Goal: Information Seeking & Learning: Learn about a topic

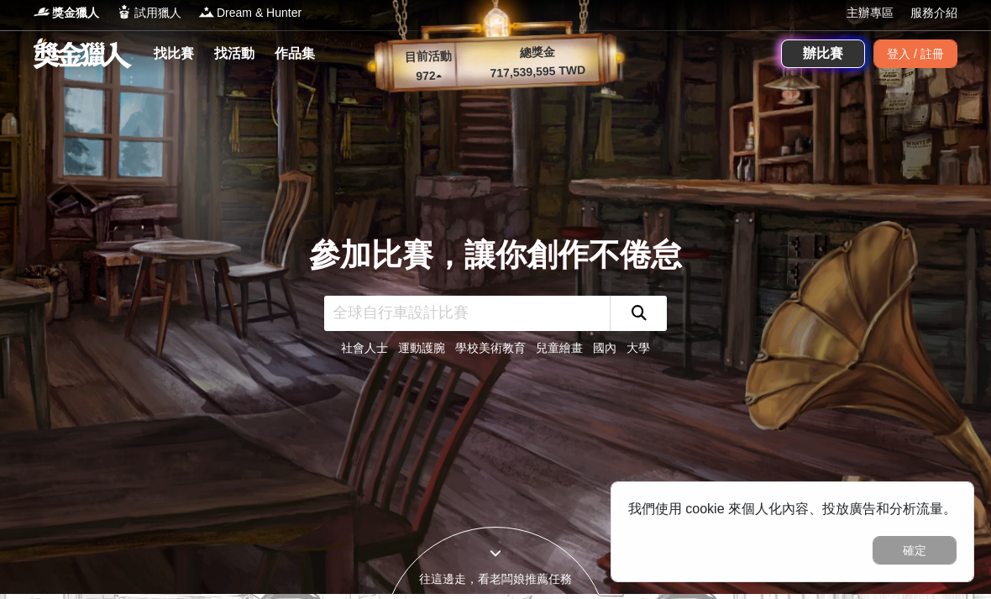
scroll to position [6, 0]
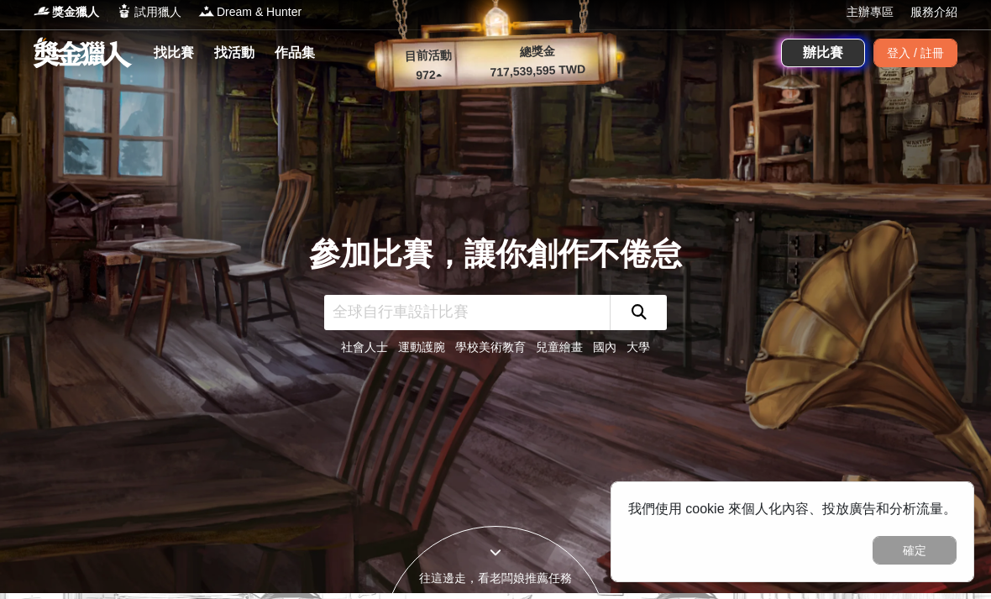
click at [186, 45] on link "找比賽" at bounding box center [174, 53] width 54 height 24
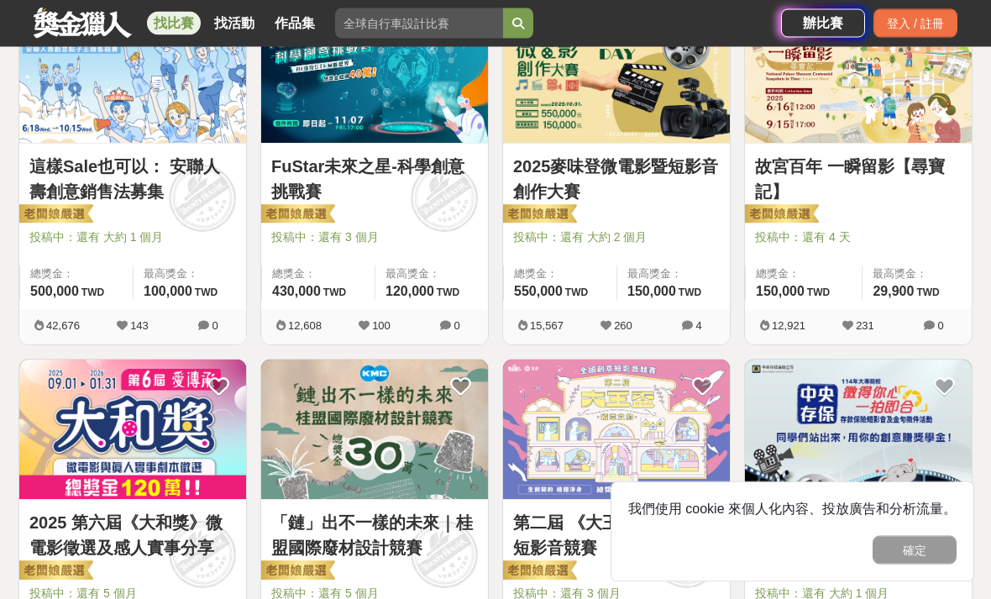
scroll to position [364, 0]
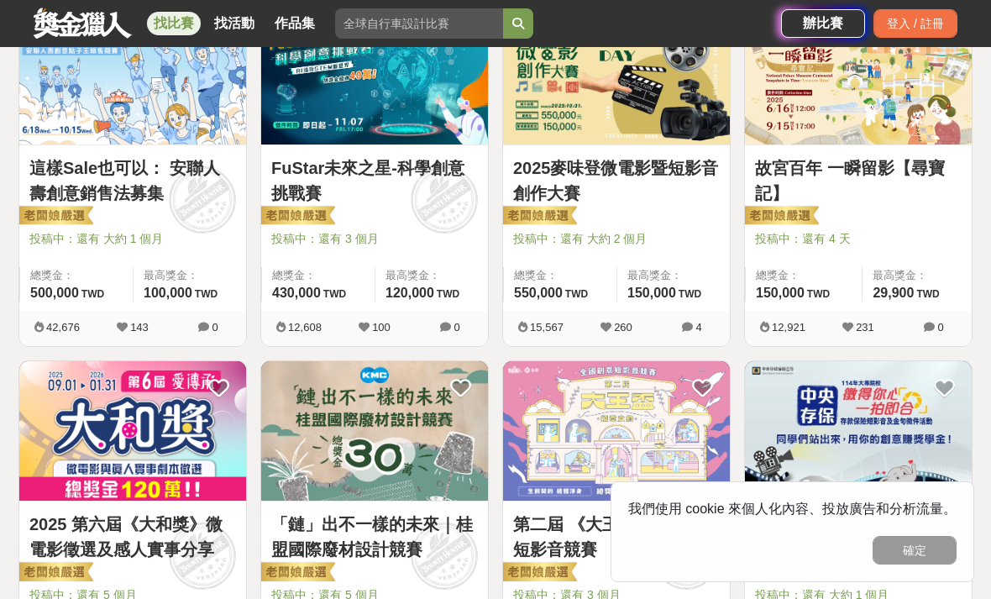
click at [922, 564] on button "確定" at bounding box center [914, 550] width 84 height 29
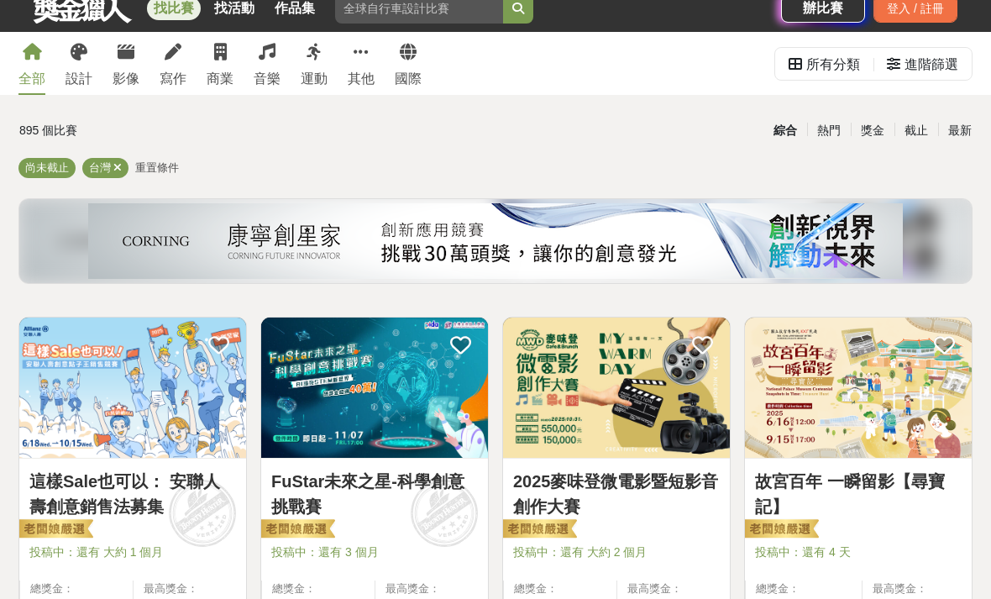
scroll to position [0, 0]
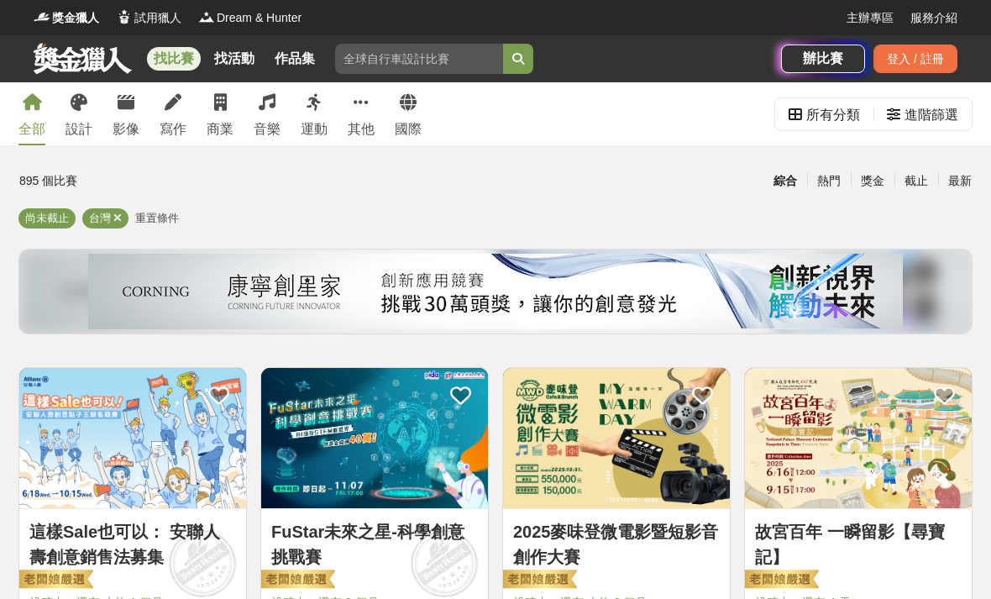
click at [177, 108] on icon at bounding box center [173, 102] width 17 height 17
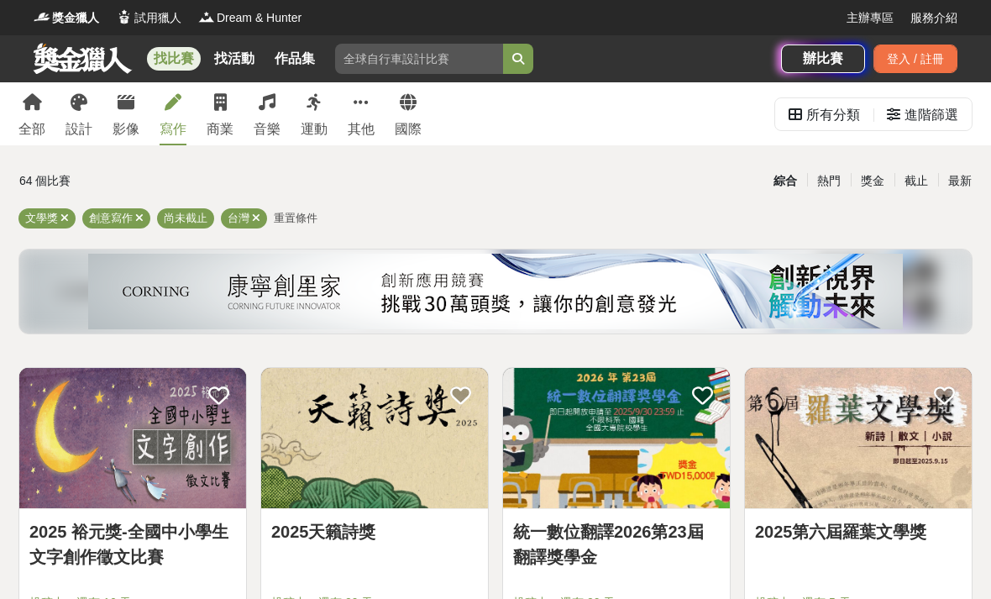
click at [78, 133] on div "設計" at bounding box center [78, 129] width 27 height 20
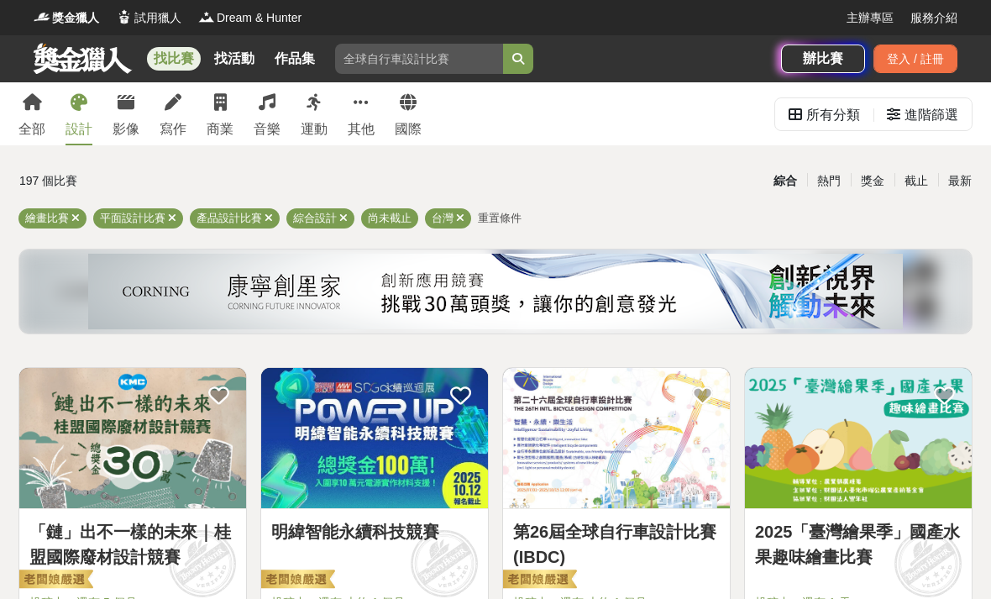
click at [176, 109] on icon at bounding box center [173, 102] width 17 height 17
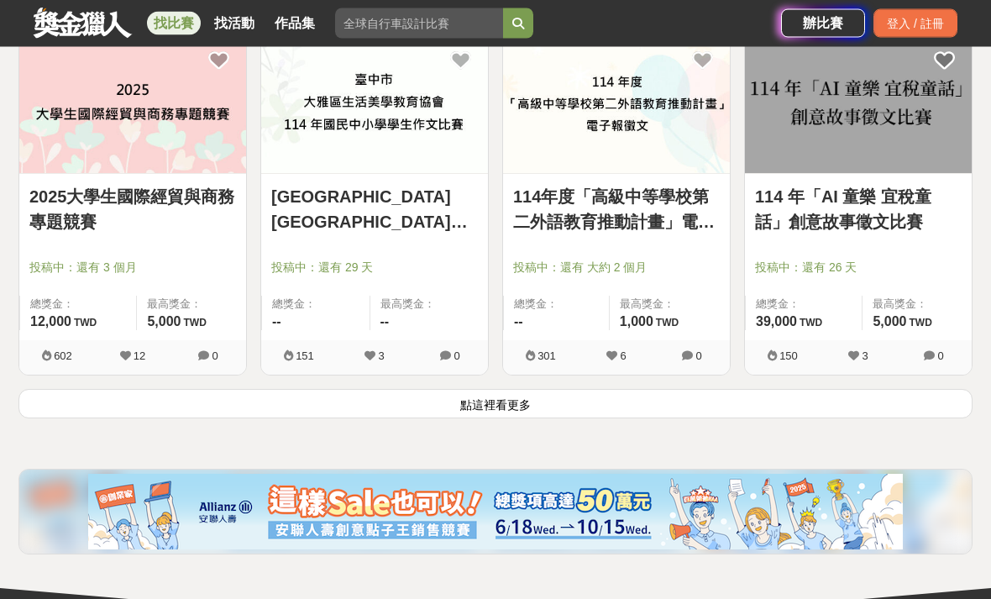
scroll to position [2116, 0]
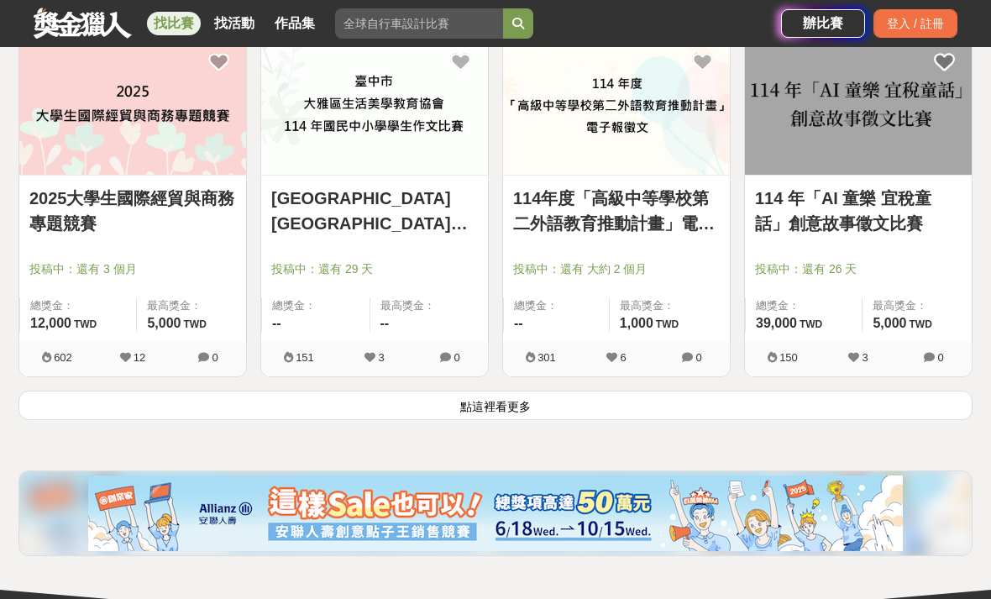
click at [192, 418] on button "點這裡看更多" at bounding box center [495, 404] width 954 height 29
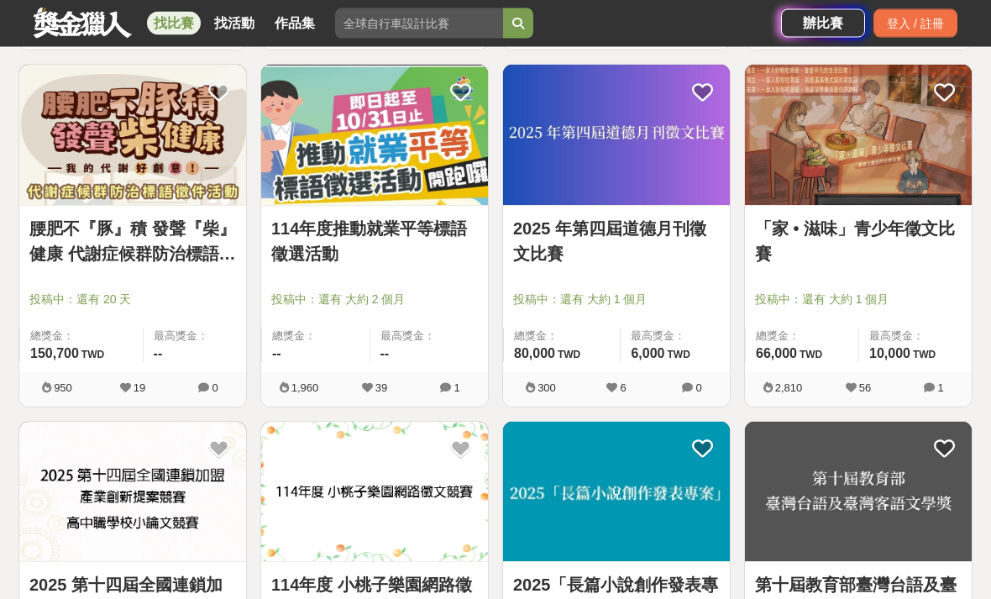
scroll to position [3152, 0]
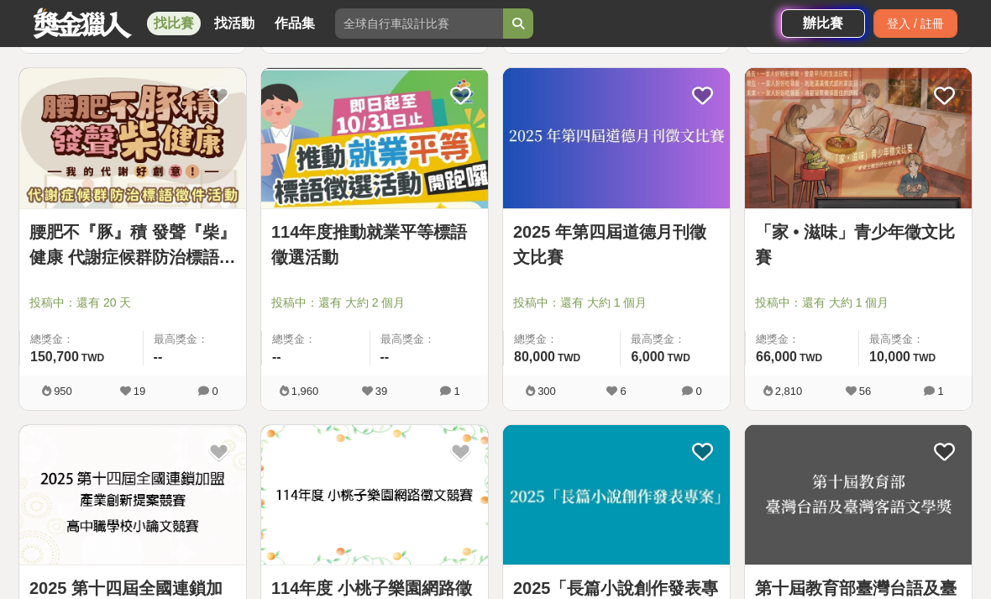
click at [944, 280] on div at bounding box center [863, 279] width 217 height 20
click at [911, 161] on img at bounding box center [858, 138] width 227 height 140
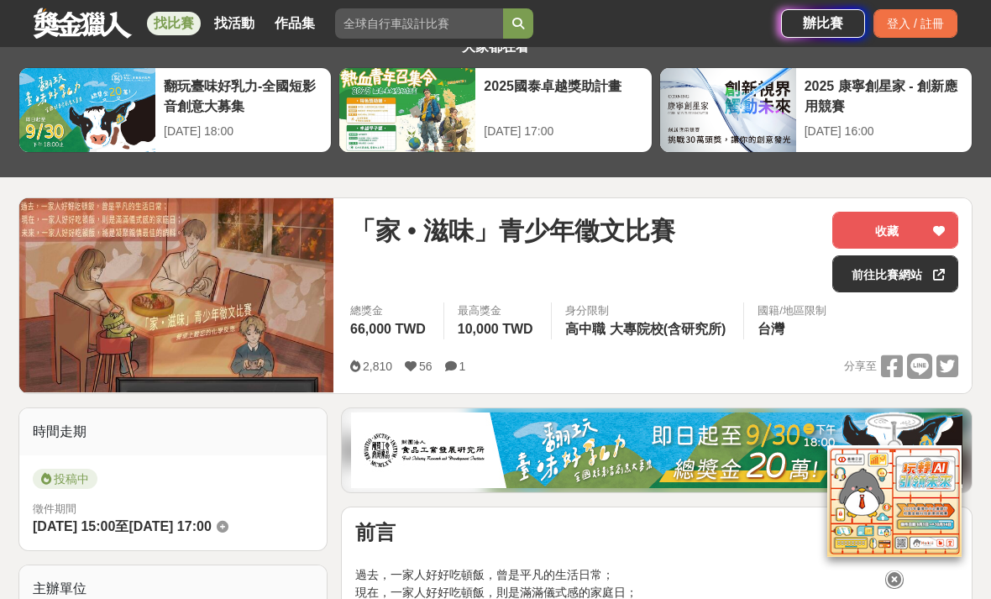
scroll to position [62, 0]
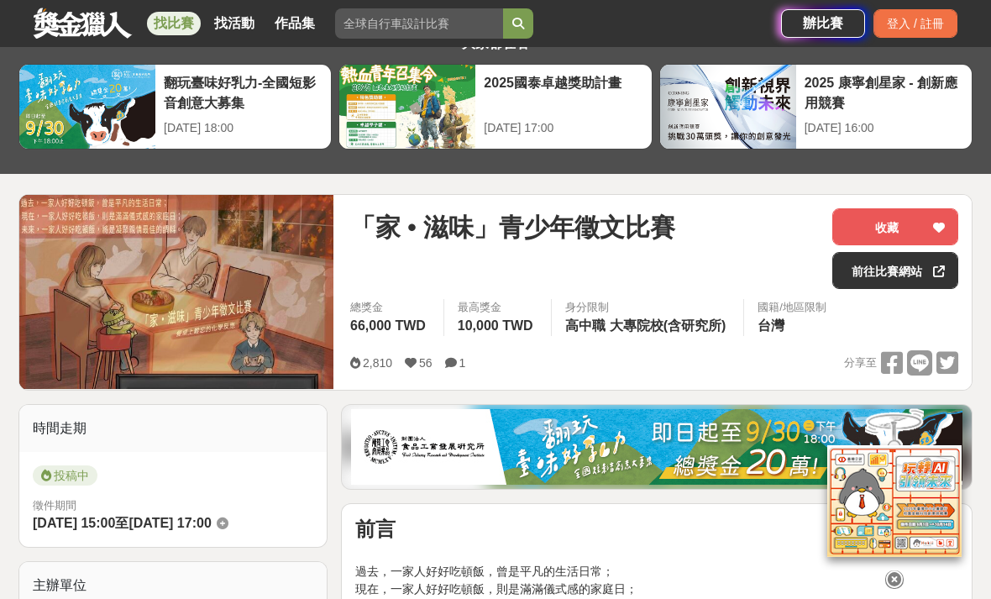
click at [898, 36] on div "登入 / 註冊" at bounding box center [915, 23] width 84 height 29
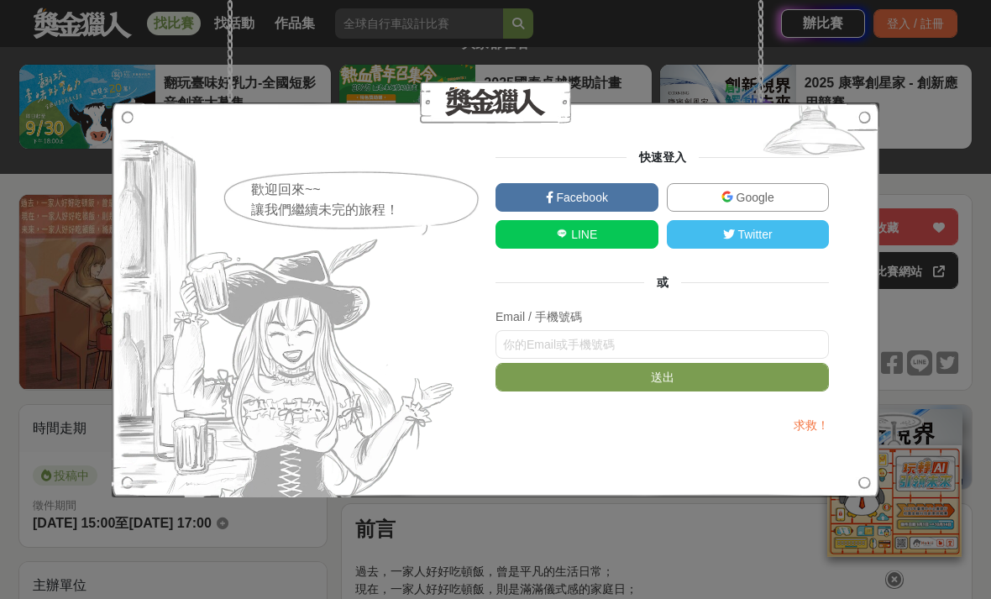
click at [693, 99] on div "歡迎回來~~ 讓我們繼續未完的旅程！ 快速登入 Facebook Google LINE Twitter 或 Email / 手機號碼 送出 求救！" at bounding box center [495, 299] width 991 height 599
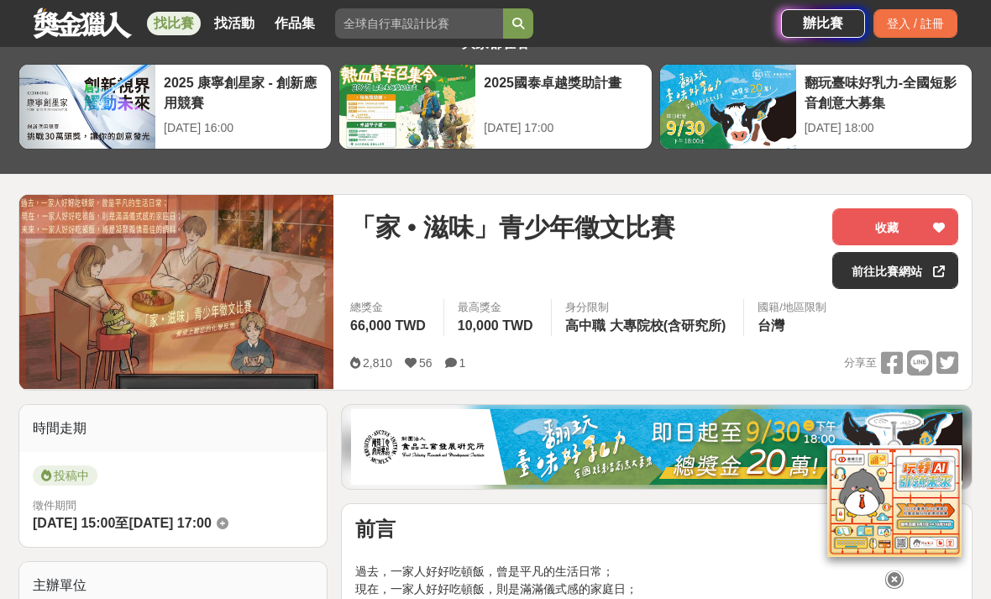
click at [827, 36] on div "辦比賽" at bounding box center [823, 23] width 84 height 29
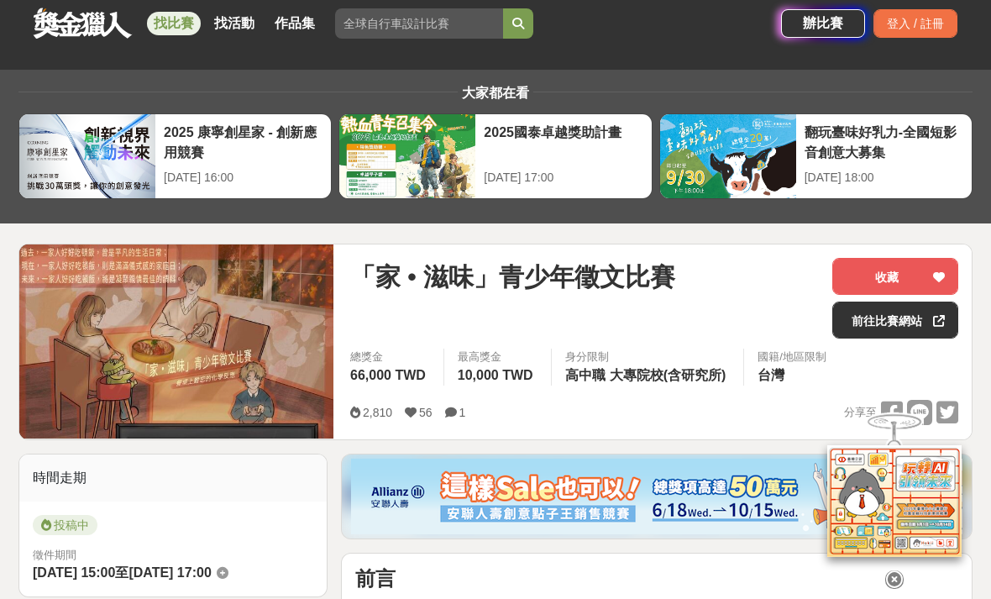
scroll to position [0, 0]
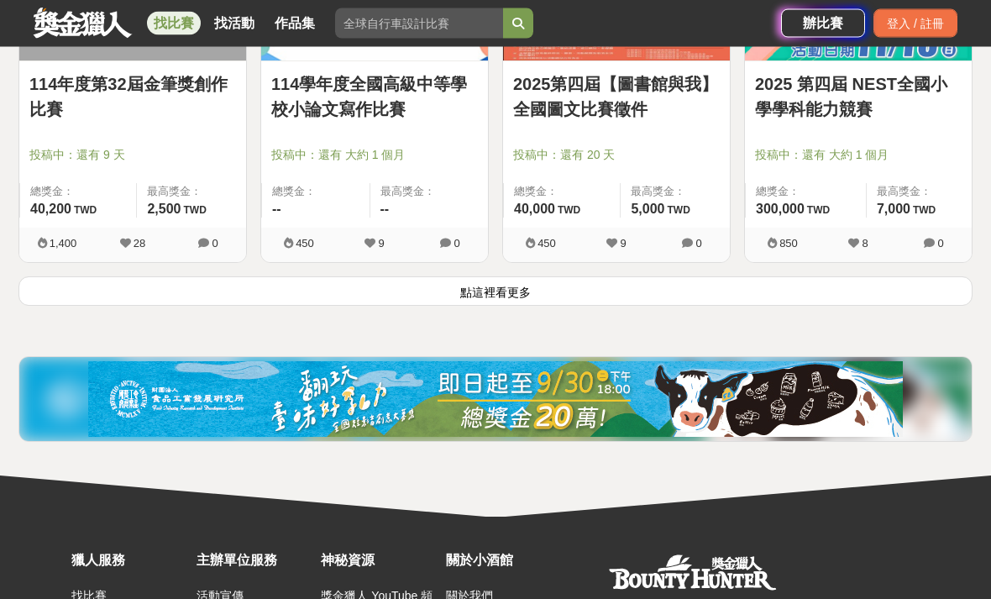
scroll to position [4368, 0]
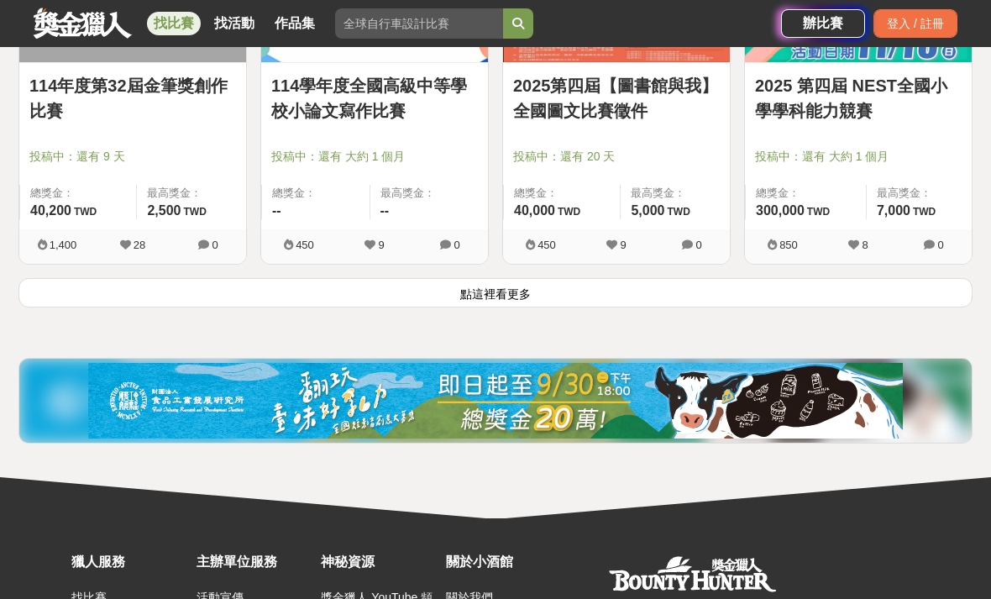
click at [487, 285] on button "點這裡看更多" at bounding box center [495, 292] width 954 height 29
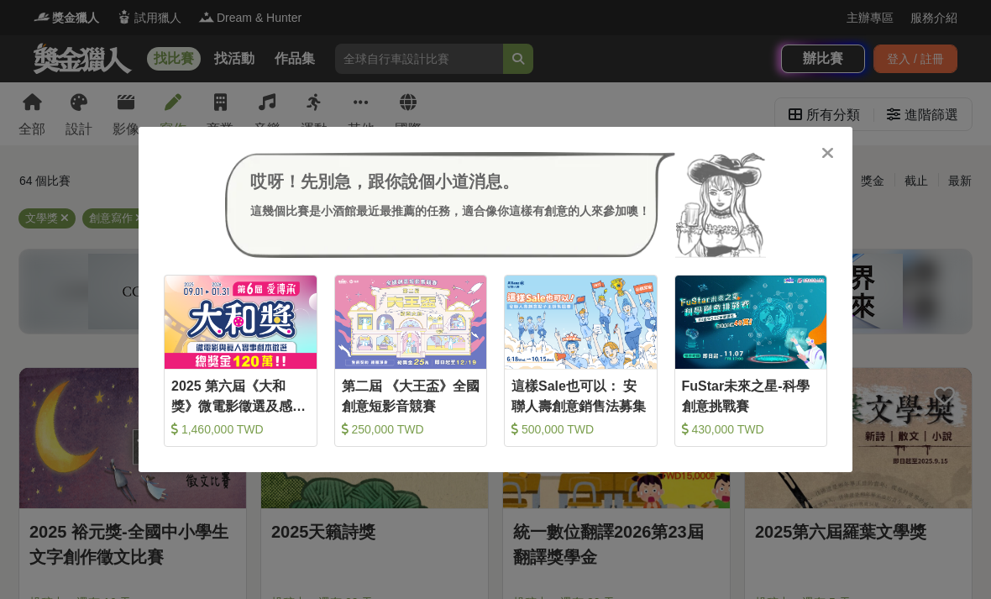
click at [825, 158] on icon at bounding box center [827, 152] width 13 height 17
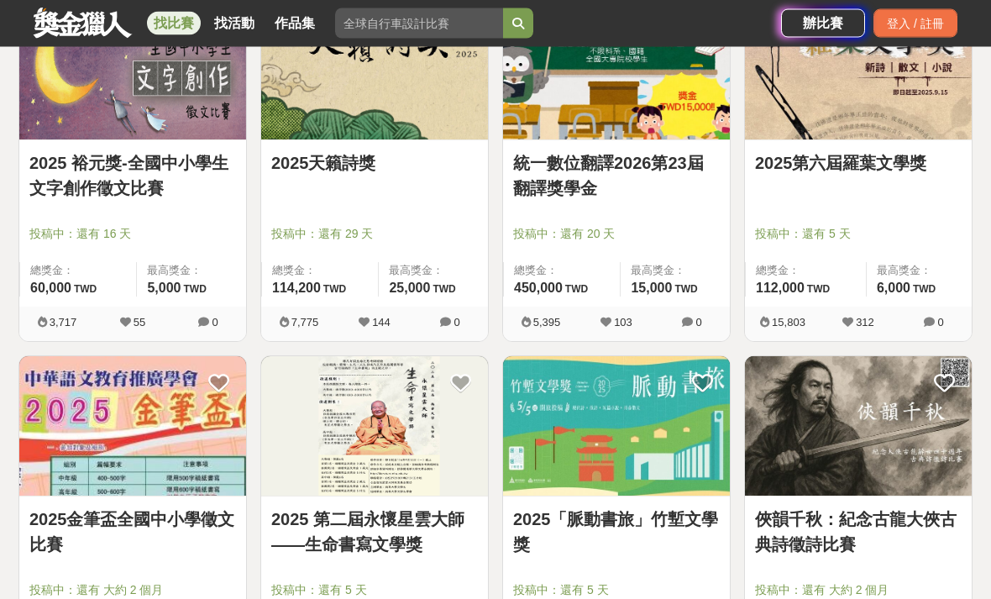
scroll to position [369, 0]
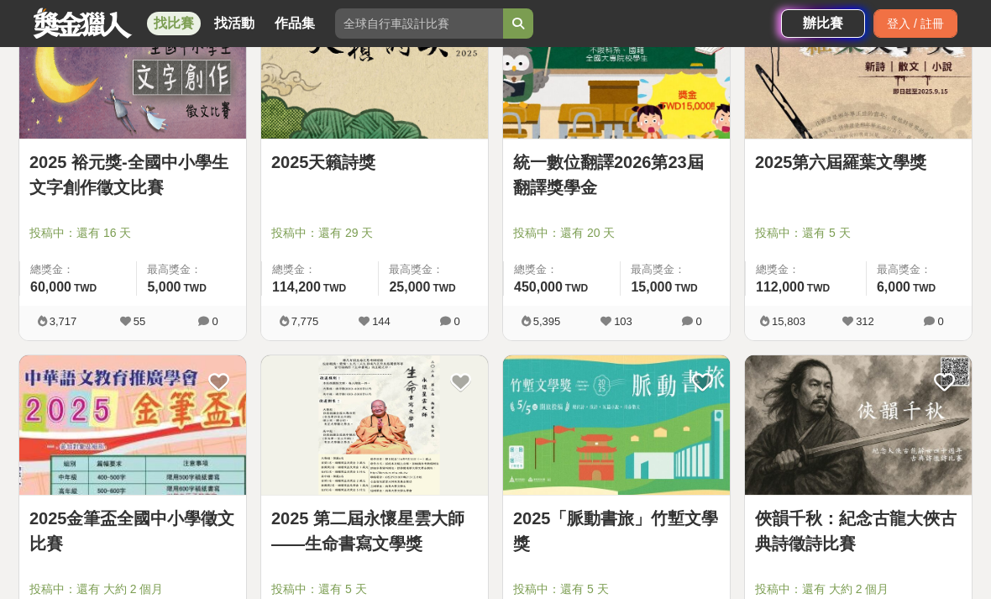
click at [503, 361] on img at bounding box center [616, 425] width 227 height 140
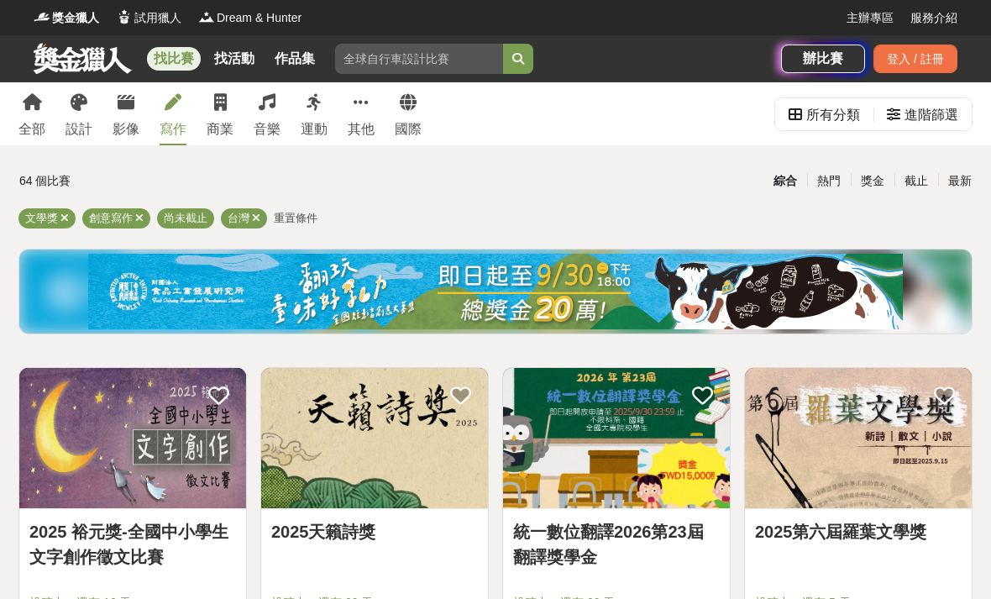
click at [80, 120] on div "設計" at bounding box center [78, 129] width 27 height 20
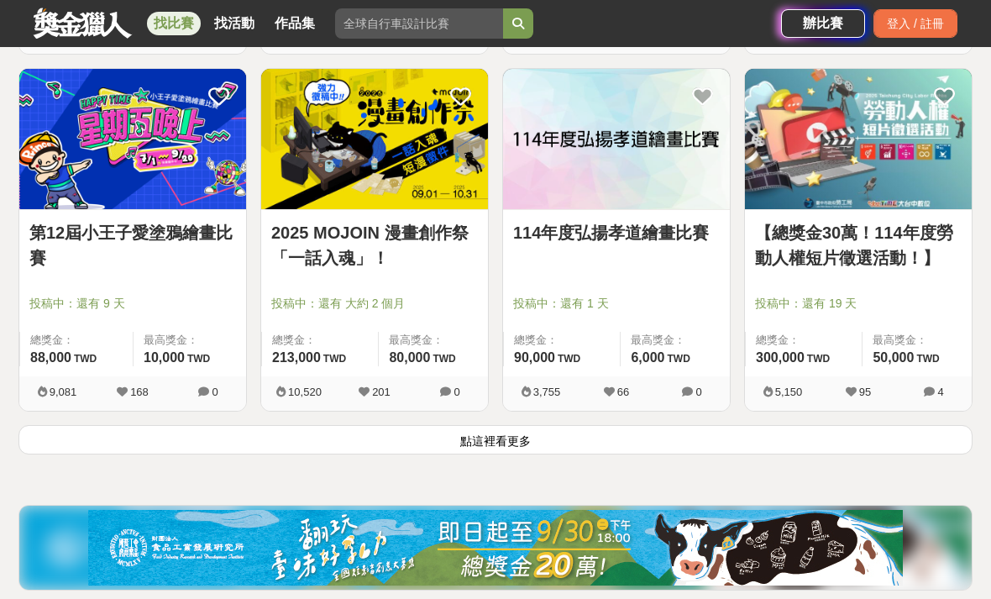
scroll to position [2084, 0]
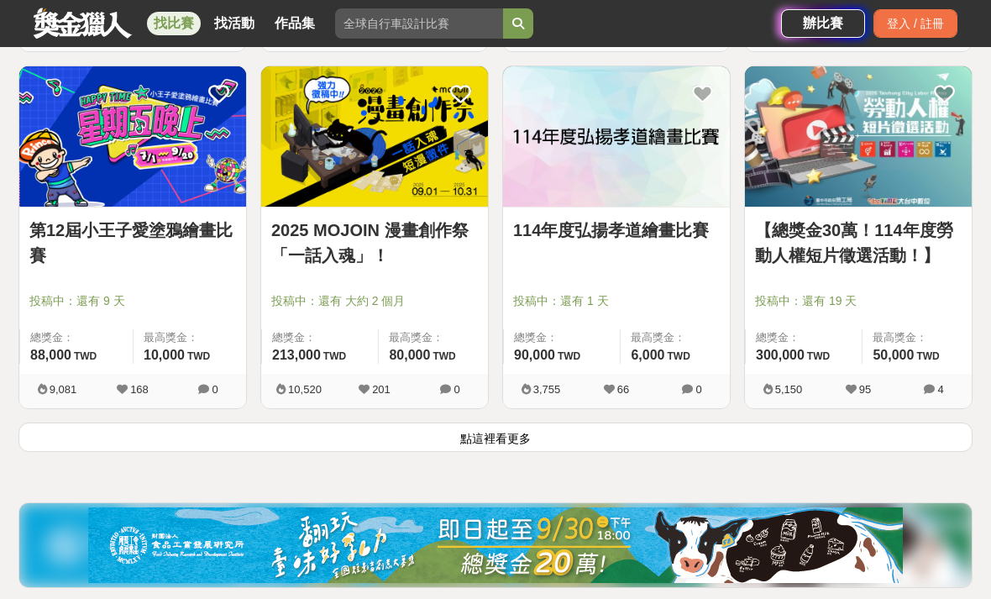
click at [658, 432] on button "點這裡看更多" at bounding box center [495, 436] width 954 height 29
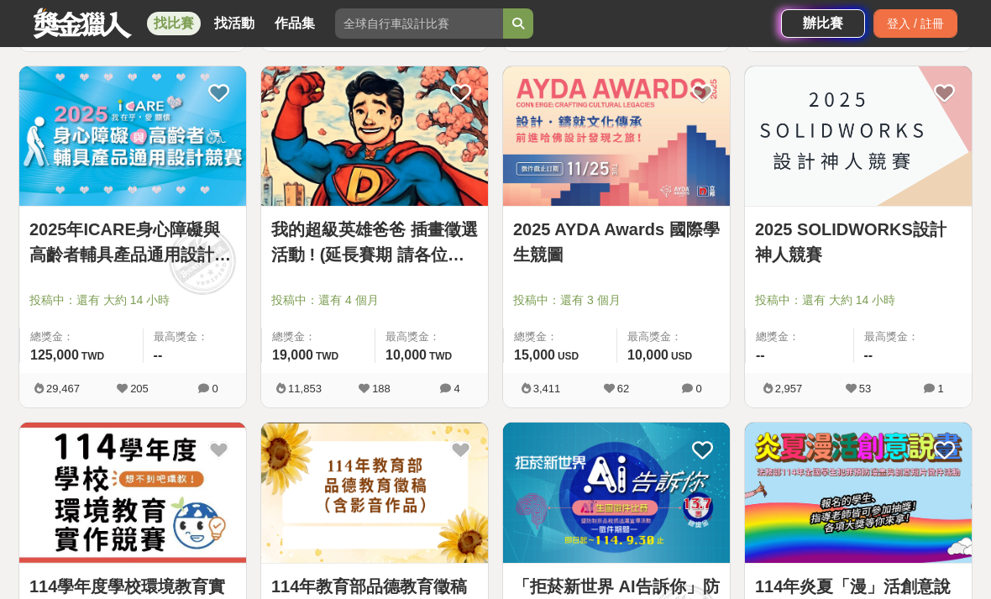
scroll to position [2544, 0]
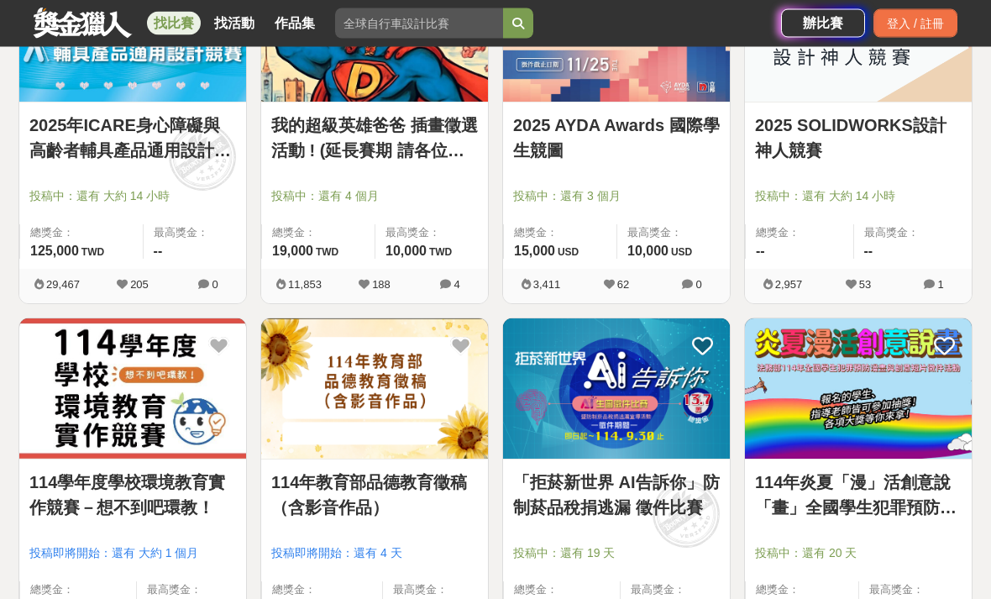
click at [825, 453] on img at bounding box center [858, 389] width 227 height 140
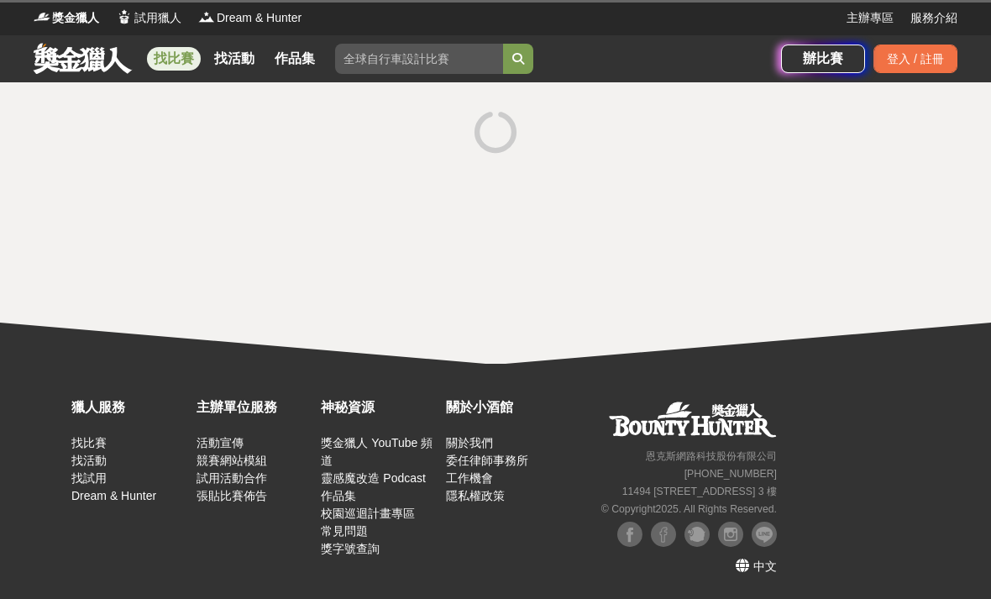
click at [791, 339] on div at bounding box center [495, 222] width 991 height 281
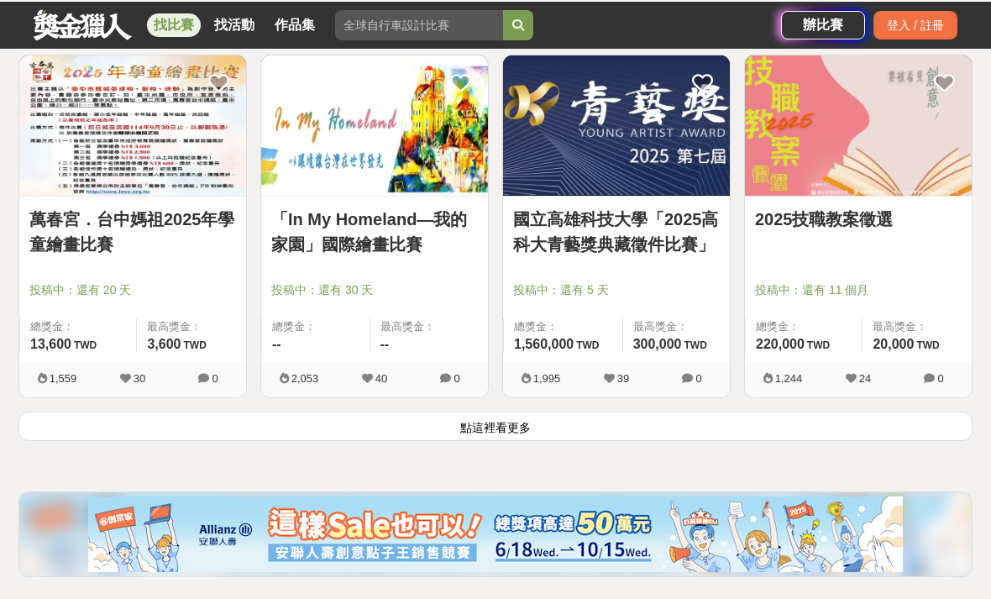
scroll to position [4250, 0]
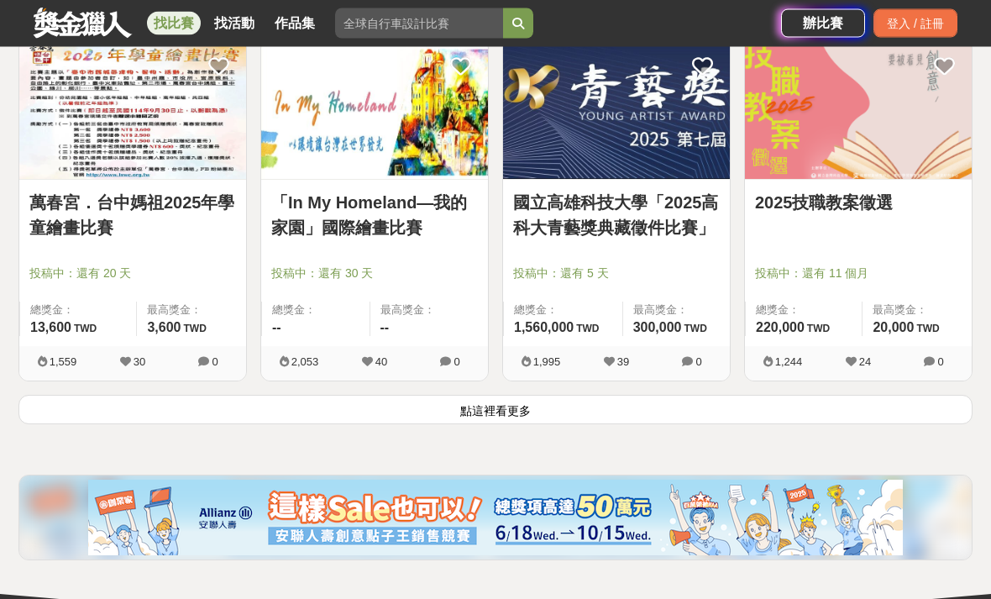
click at [802, 405] on button "點這裡看更多" at bounding box center [495, 409] width 954 height 29
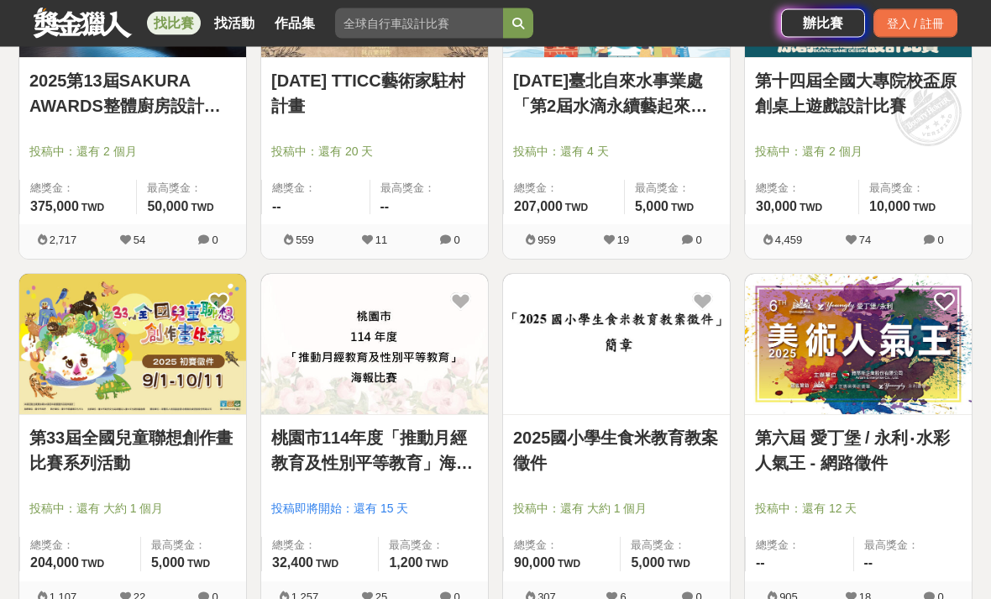
scroll to position [5798, 0]
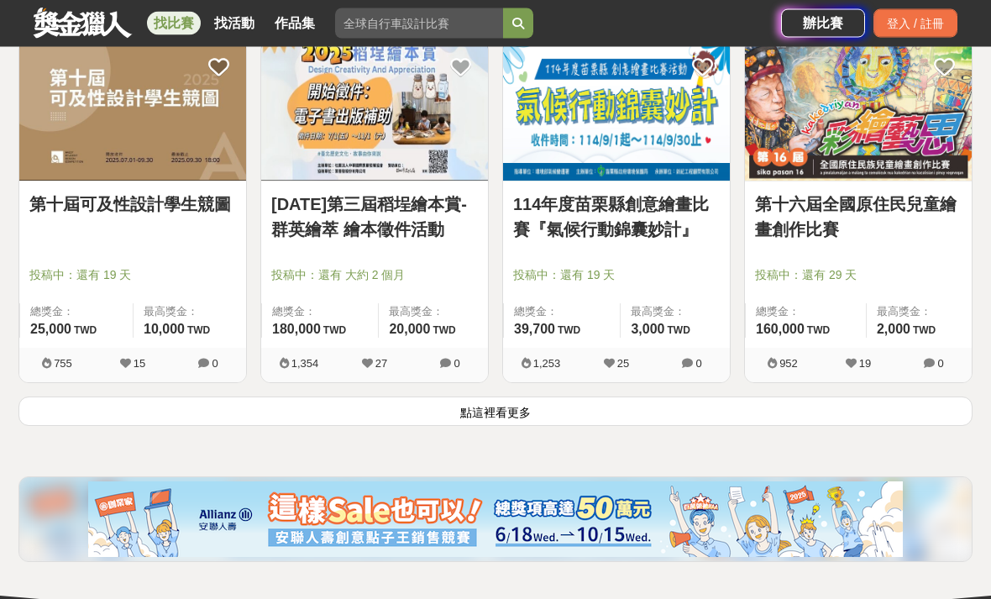
click at [836, 414] on button "點這裡看更多" at bounding box center [495, 411] width 954 height 29
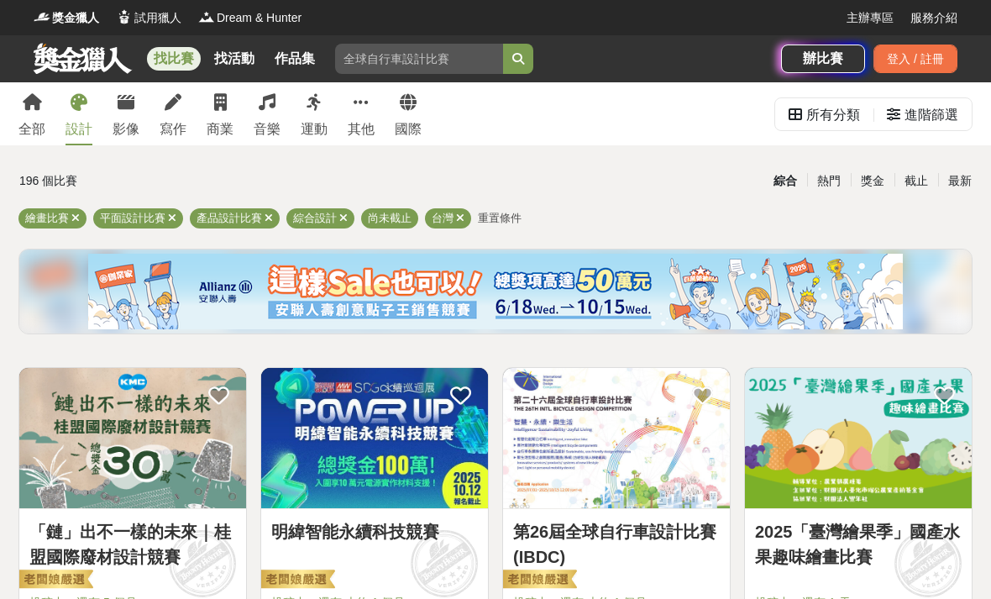
click at [184, 107] on link "寫作" at bounding box center [173, 113] width 27 height 63
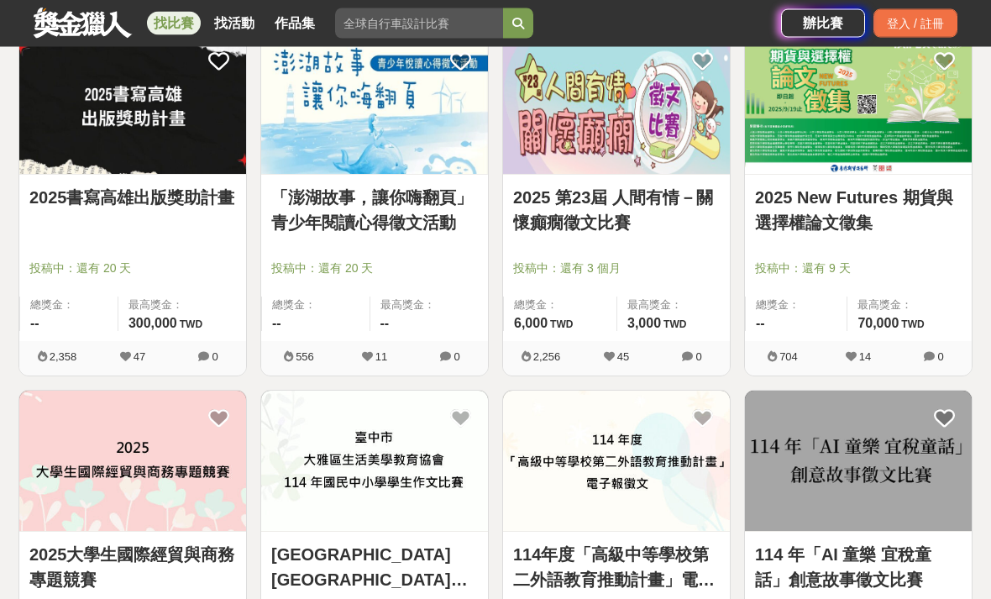
scroll to position [1636, 0]
